Goal: Find specific page/section: Find specific page/section

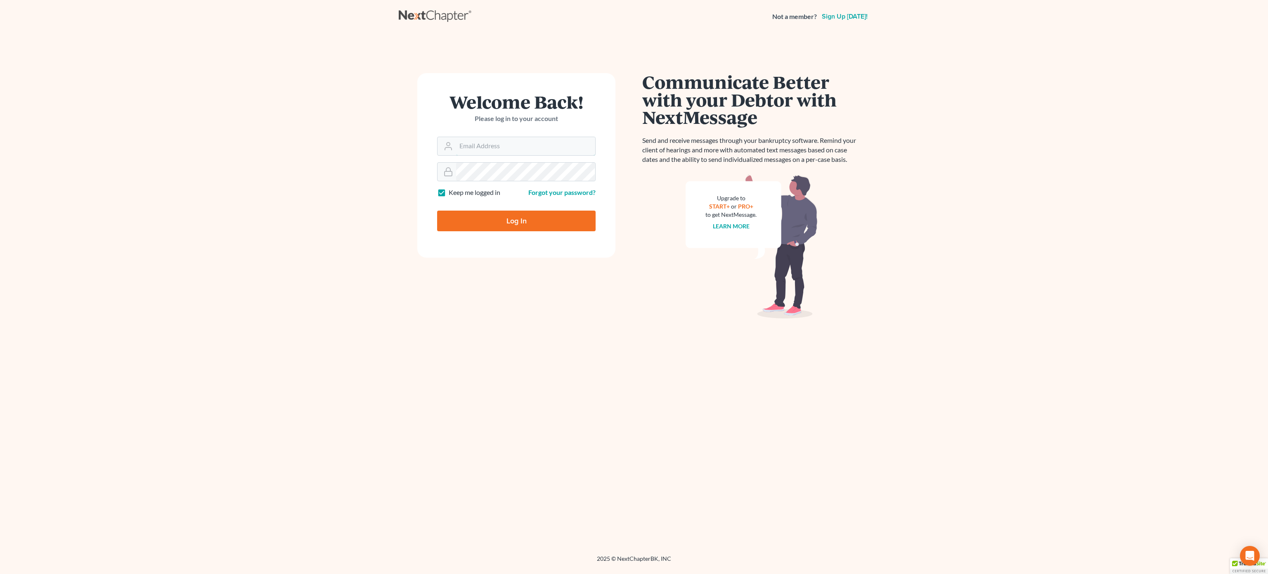
type input "bankruptcy@attorneydebtfighters.com"
click at [481, 218] on input "Log In" at bounding box center [516, 220] width 158 height 21
type input "Thinking..."
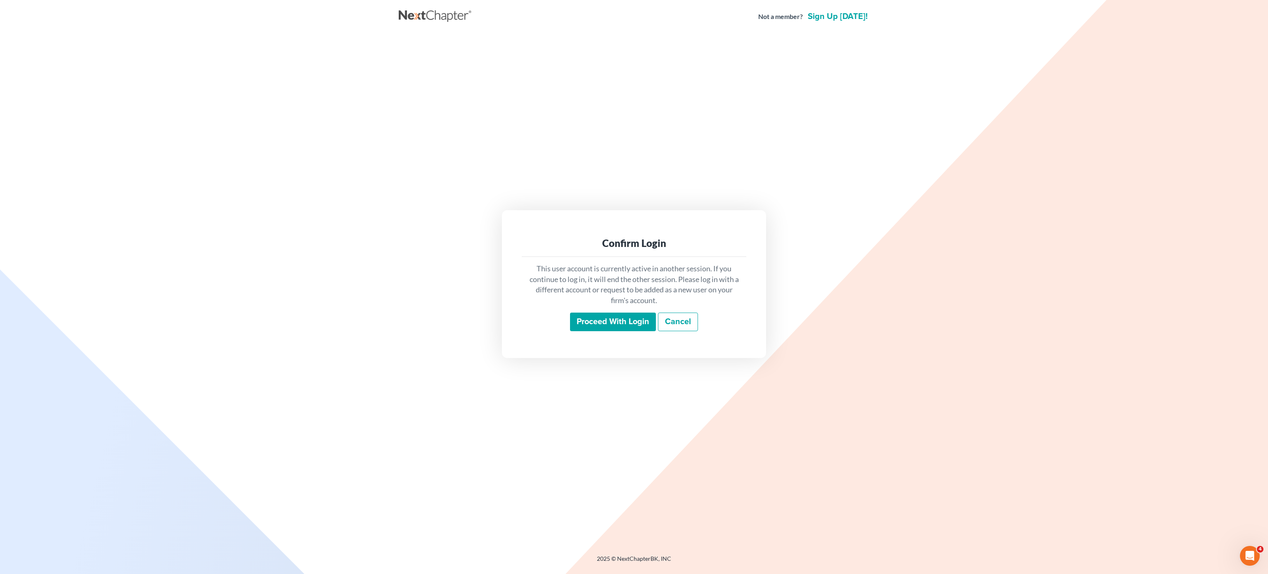
click at [593, 323] on input "Proceed with login" at bounding box center [613, 321] width 86 height 19
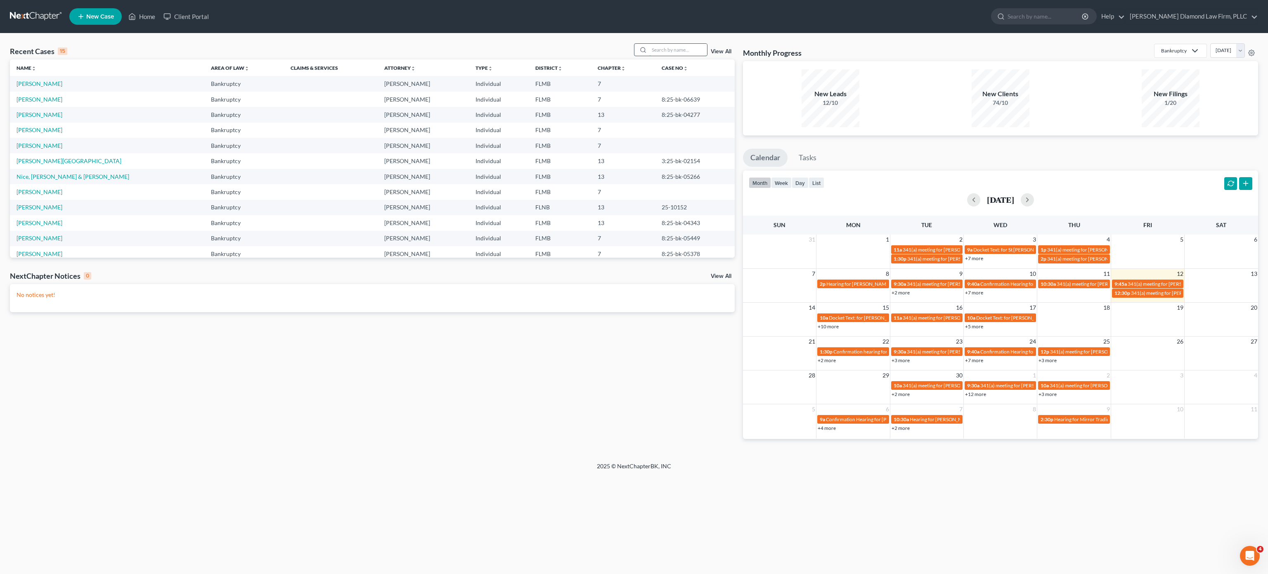
click at [669, 47] on input "search" at bounding box center [678, 50] width 58 height 12
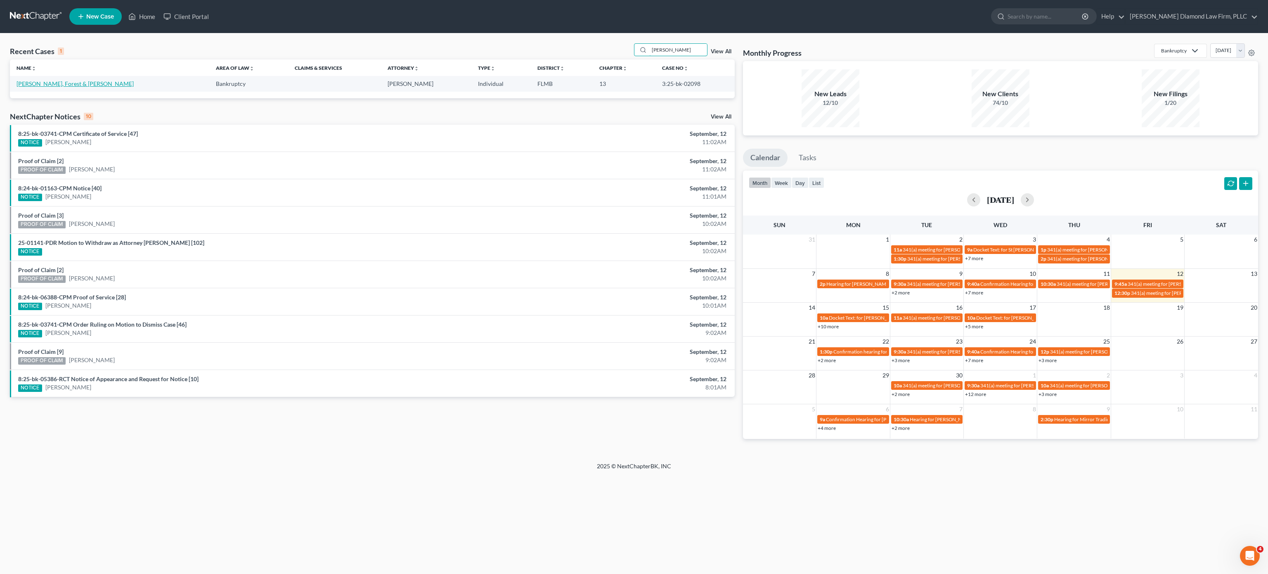
type input "[PERSON_NAME]"
click at [17, 83] on link "[PERSON_NAME], Forest & [PERSON_NAME]" at bounding box center [75, 83] width 117 height 7
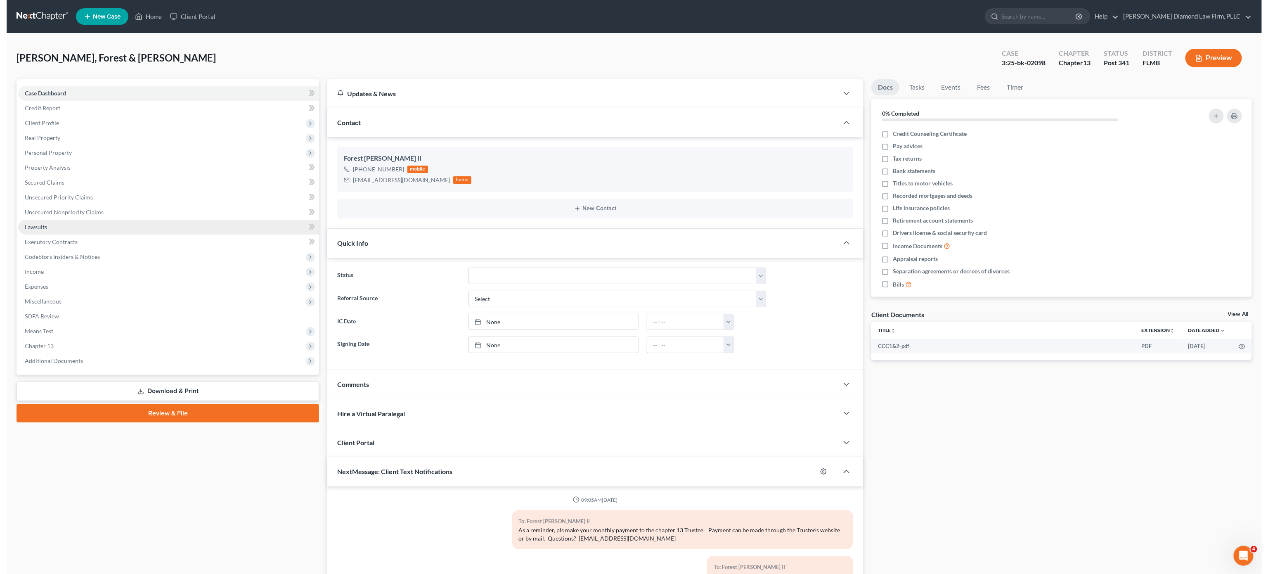
scroll to position [339, 0]
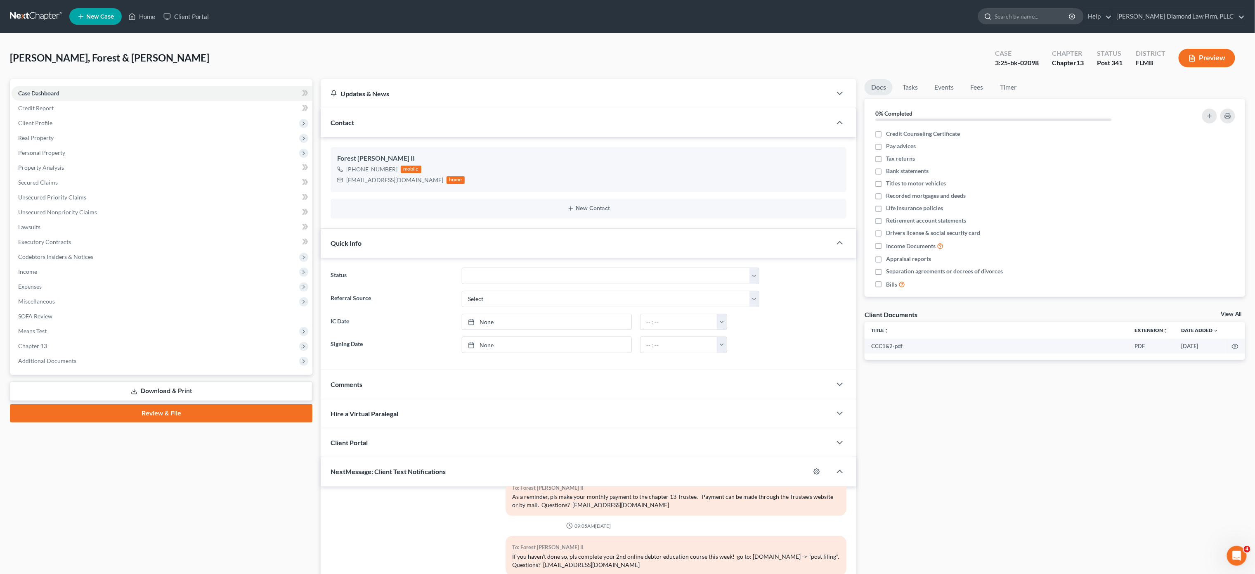
click at [1070, 21] on input "search" at bounding box center [1033, 16] width 76 height 15
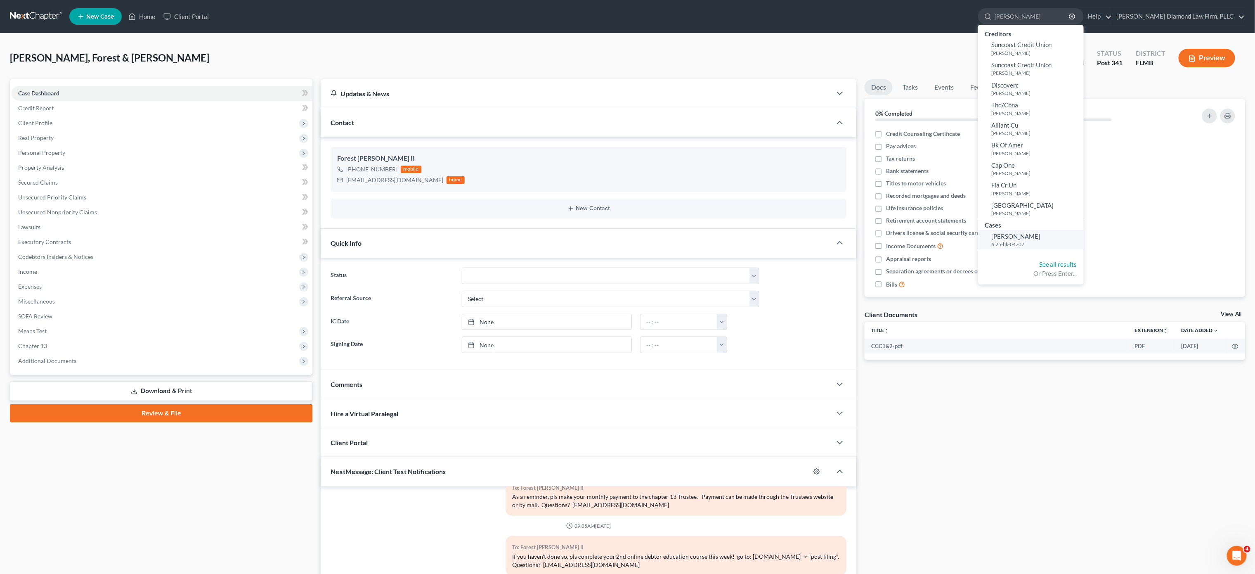
type input "[PERSON_NAME]"
click at [1040, 234] on span "[PERSON_NAME]" at bounding box center [1015, 235] width 49 height 7
